Goal: Information Seeking & Learning: Find specific fact

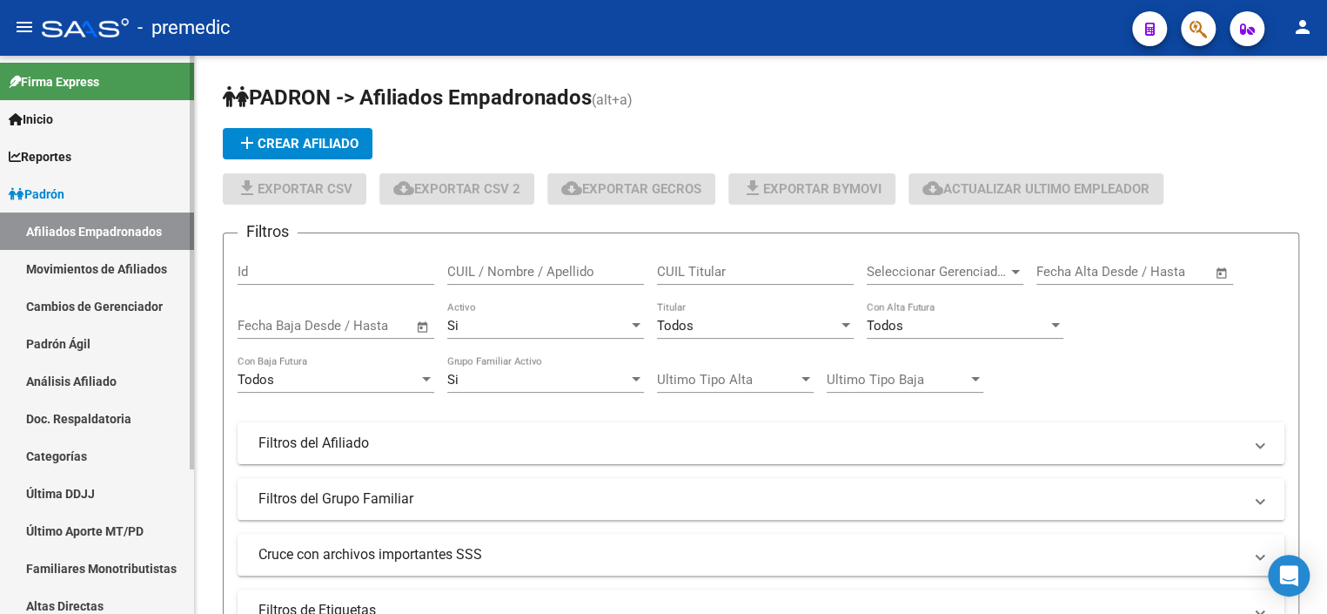
click at [93, 335] on link "Padrón Ágil" at bounding box center [97, 343] width 194 height 37
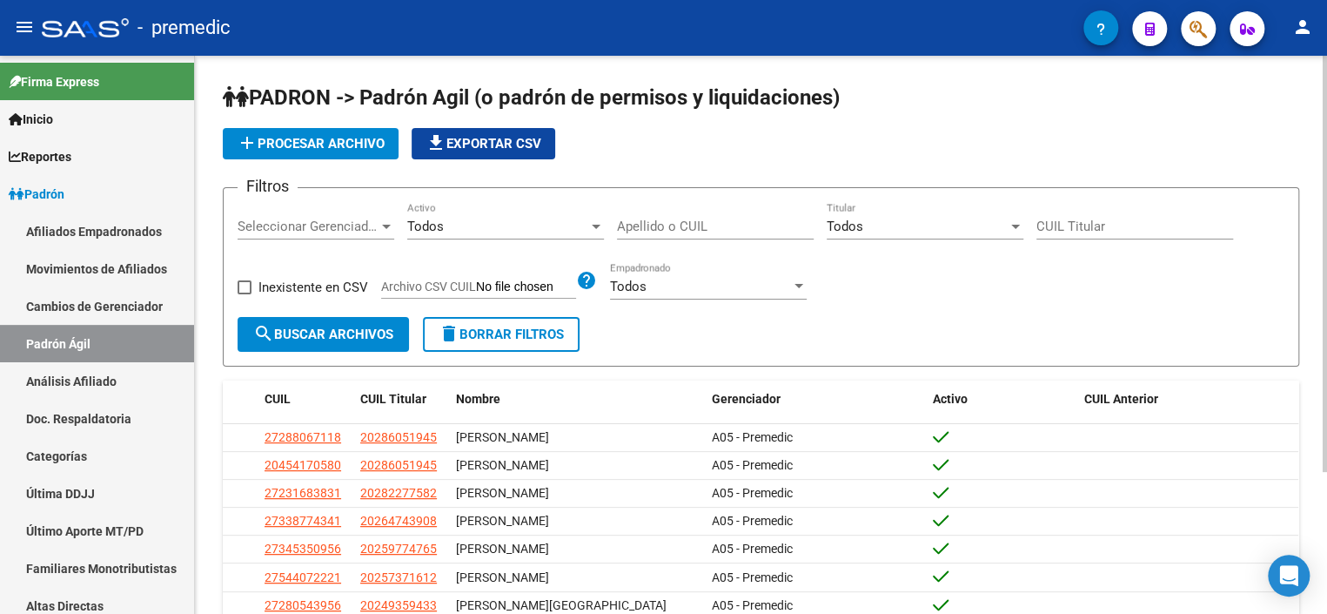
click at [709, 234] on div "Apellido o CUIL" at bounding box center [715, 220] width 197 height 37
click at [708, 229] on input "Apellido o CUIL" at bounding box center [715, 226] width 197 height 16
paste input "23421733"
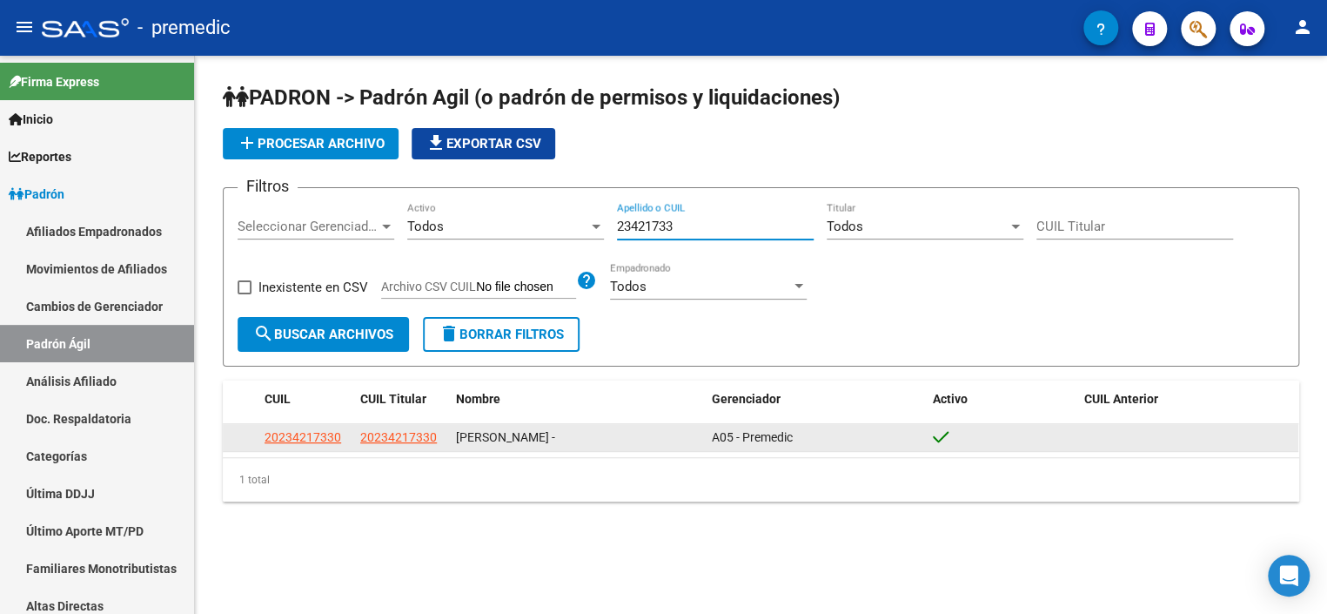
type input "23421733"
click at [398, 445] on app-link-go-to "20234217330" at bounding box center [398, 437] width 77 height 20
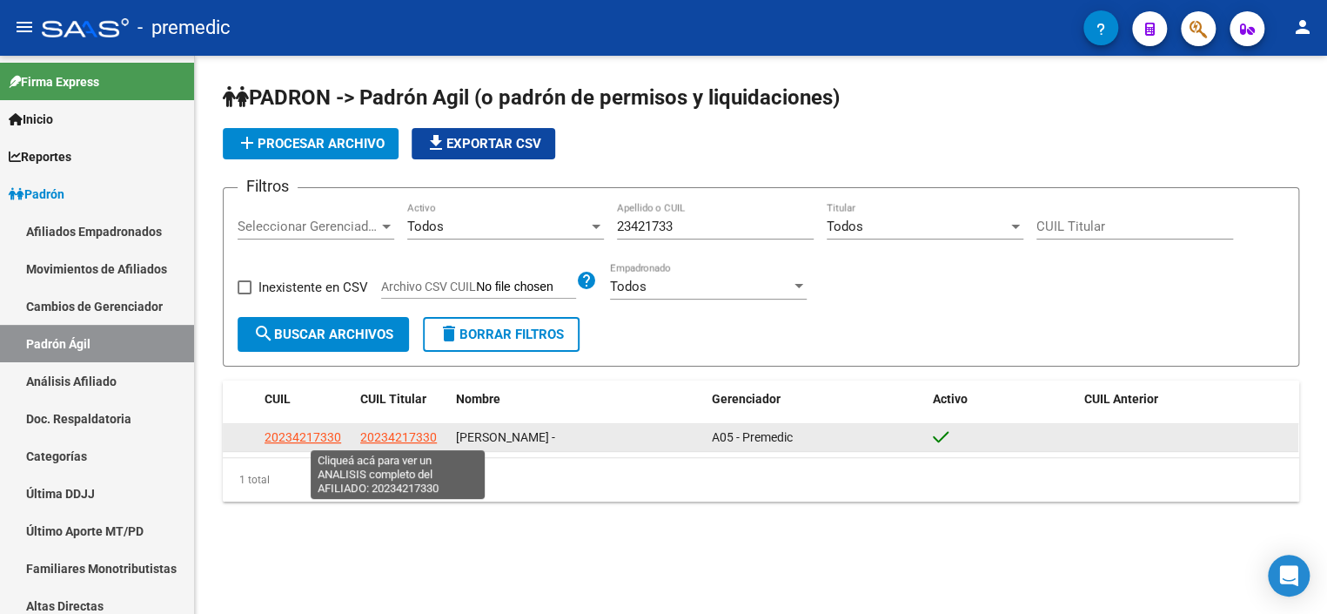
click at [402, 438] on span "20234217330" at bounding box center [398, 437] width 77 height 14
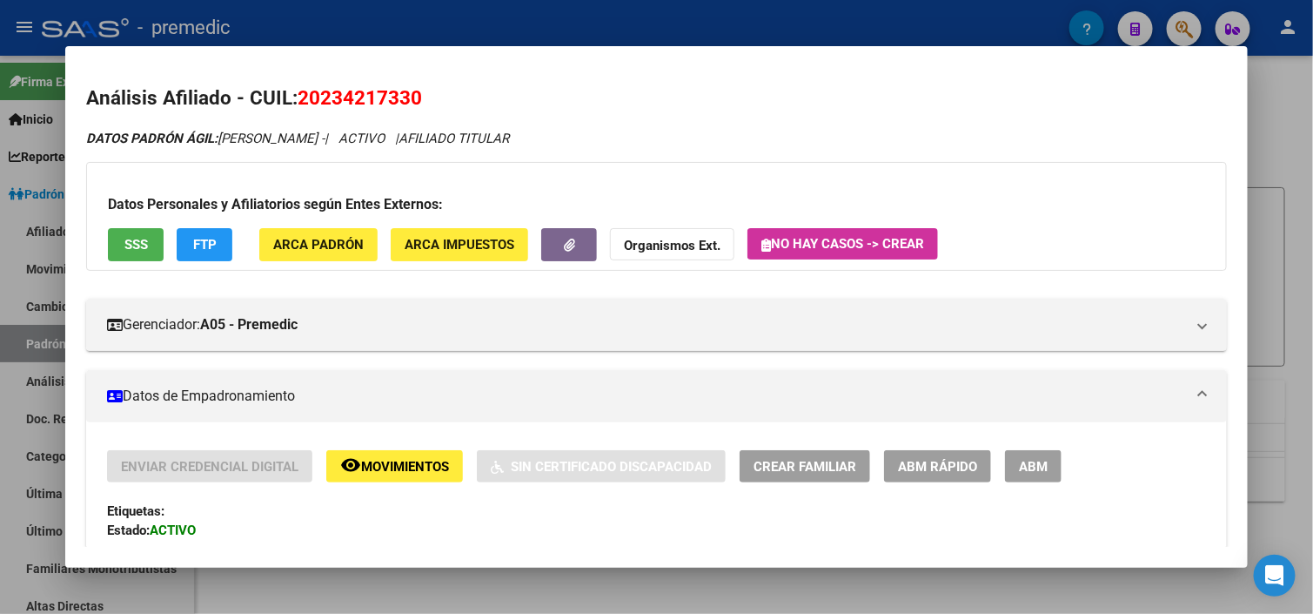
drag, startPoint x: 402, startPoint y: 102, endPoint x: 314, endPoint y: 102, distance: 87.9
click at [314, 102] on span "20234217330" at bounding box center [360, 97] width 124 height 23
copy span "23421733"
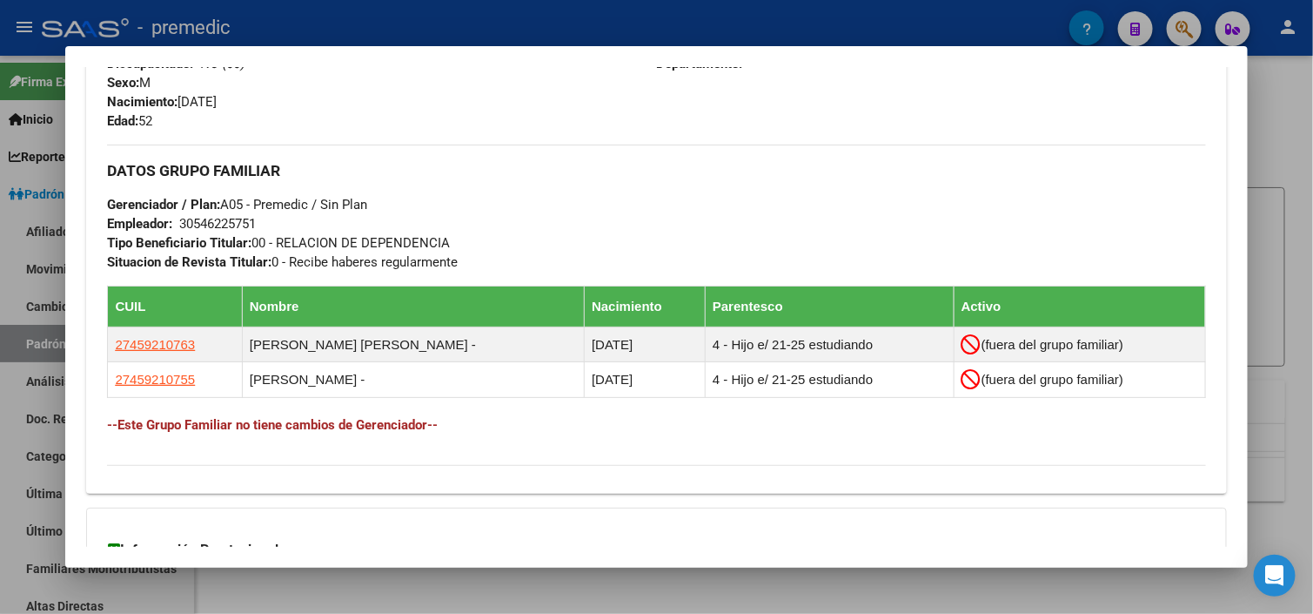
scroll to position [783, 0]
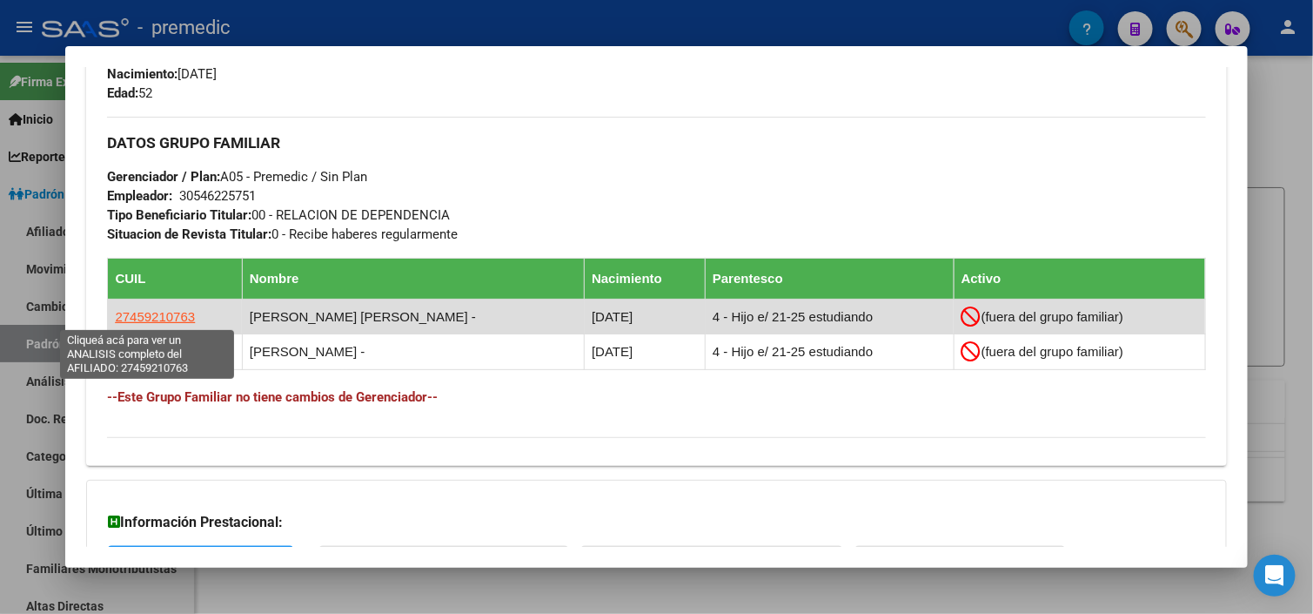
click at [149, 309] on span "27459210763" at bounding box center [155, 316] width 80 height 15
copy span "23421733"
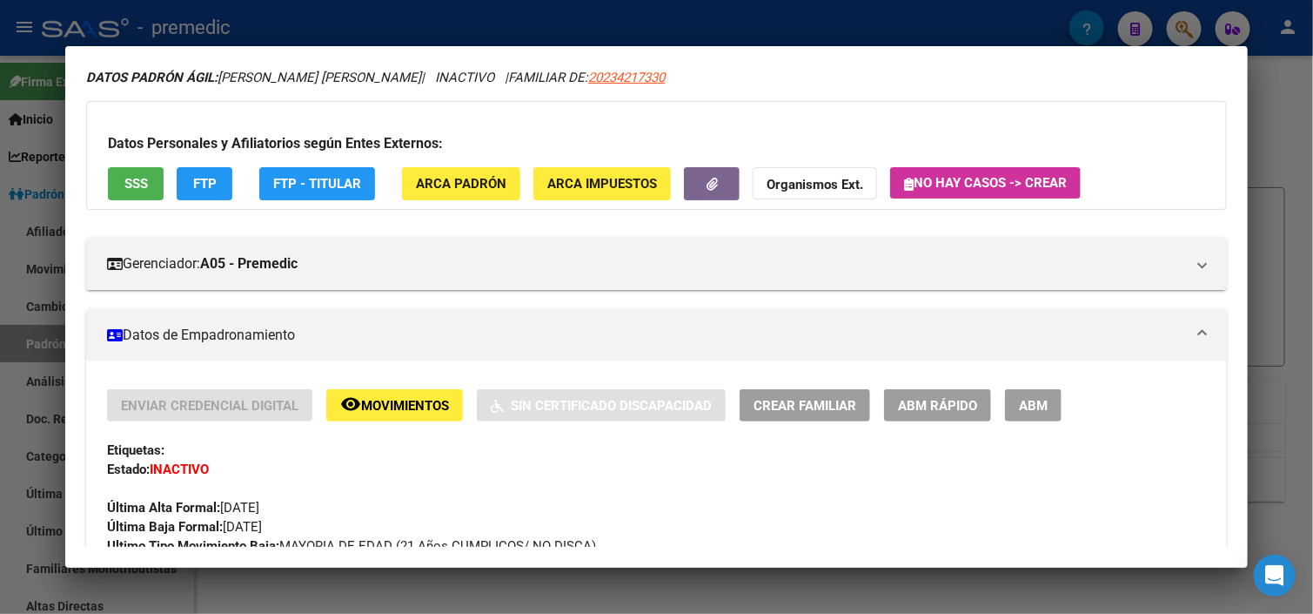
scroll to position [0, 0]
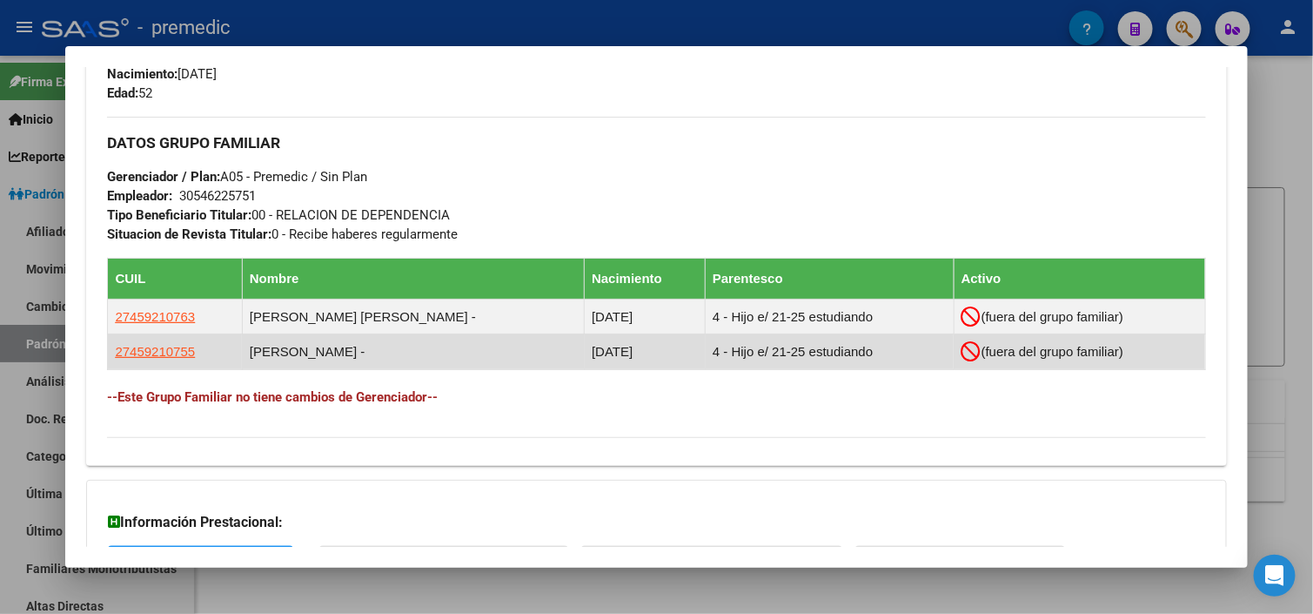
click at [159, 352] on span "27459210755" at bounding box center [155, 351] width 80 height 15
type textarea "27459210755"
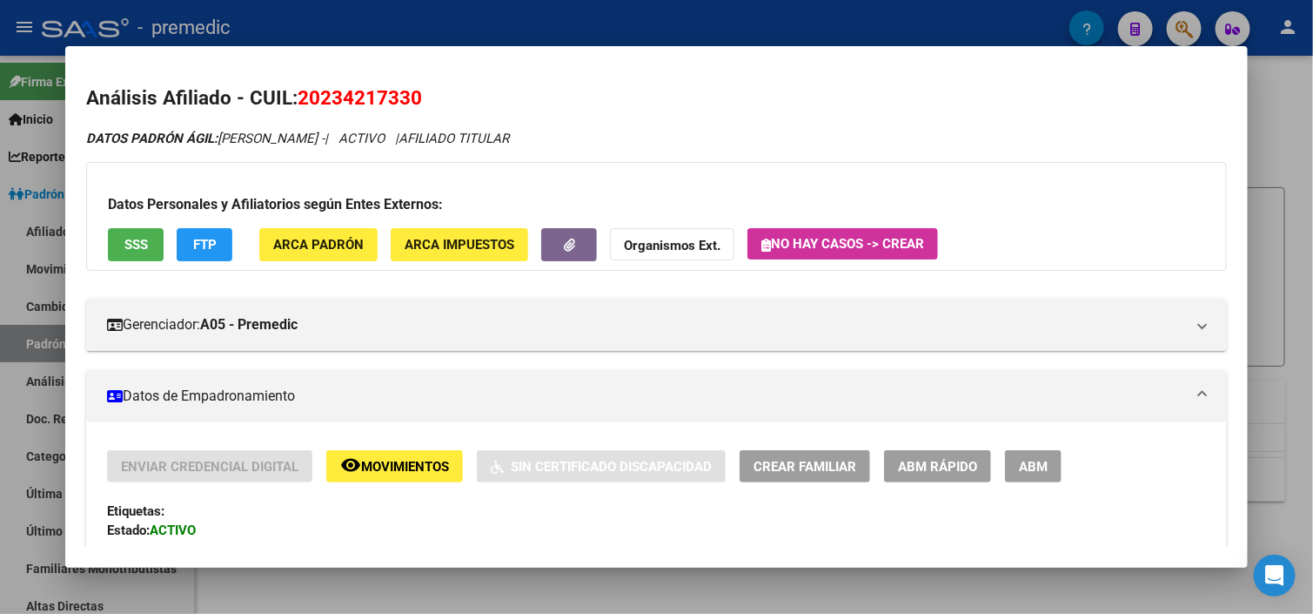
drag, startPoint x: 348, startPoint y: 102, endPoint x: 297, endPoint y: 103, distance: 51.4
click at [297, 103] on h2 "Análisis Afiliado - CUIL: 20234217330" at bounding box center [656, 99] width 1140 height 30
copy span "20234217330"
